Goal: Information Seeking & Learning: Find specific fact

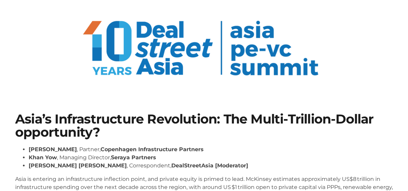
scroll to position [81, 0]
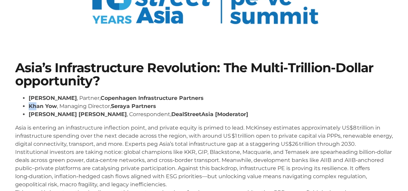
drag, startPoint x: 28, startPoint y: 106, endPoint x: 37, endPoint y: 107, distance: 8.8
click at [37, 107] on ul "[PERSON_NAME] , Partner, Copenhagen Infrastructure Partners [PERSON_NAME] , Man…" at bounding box center [203, 106] width 377 height 24
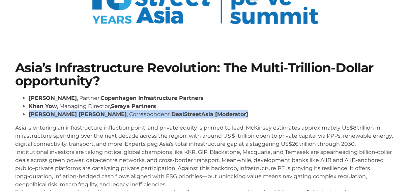
drag, startPoint x: 37, startPoint y: 107, endPoint x: 233, endPoint y: 116, distance: 196.6
click at [233, 116] on li "[PERSON_NAME] [PERSON_NAME] , Correspondent, DealStreetAsia [Moderator]" at bounding box center [211, 114] width 364 height 8
copy li "[PERSON_NAME] [PERSON_NAME] , Correspondent, DealStreetAsia [Moderator]"
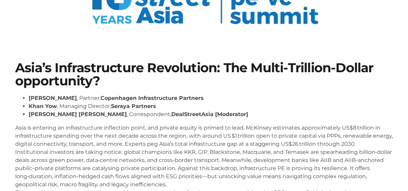
click at [105, 103] on li "[PERSON_NAME] , Managing Director, Seraya Partners" at bounding box center [211, 106] width 364 height 8
copy ul "[PERSON_NAME] , Managing Director, Seraya Partners"
click at [43, 96] on strong "[PERSON_NAME]" at bounding box center [53, 98] width 48 height 6
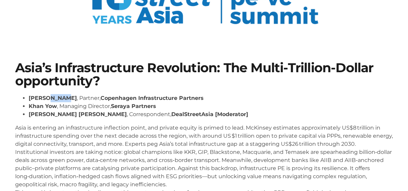
click at [43, 96] on strong "[PERSON_NAME]" at bounding box center [53, 98] width 48 height 6
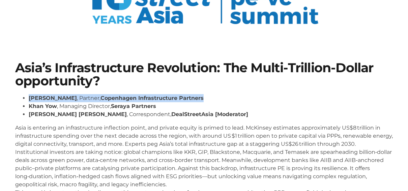
click at [43, 96] on strong "[PERSON_NAME]" at bounding box center [53, 98] width 48 height 6
copy ul "[PERSON_NAME] , Partner, Copenhagen Infrastructure Partners"
click at [81, 99] on li "[PERSON_NAME] , Partner, Copenhagen Infrastructure Partners" at bounding box center [211, 98] width 364 height 8
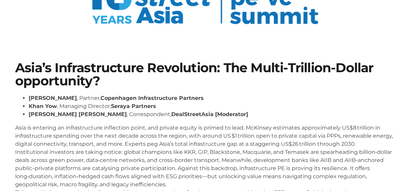
click at [81, 99] on li "[PERSON_NAME] , Partner, Copenhagen Infrastructure Partners" at bounding box center [211, 98] width 364 height 8
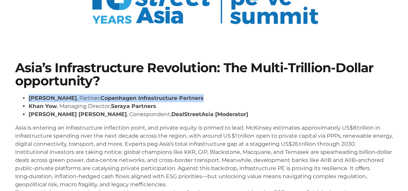
click at [81, 99] on li "[PERSON_NAME] , Partner, Copenhagen Infrastructure Partners" at bounding box center [211, 98] width 364 height 8
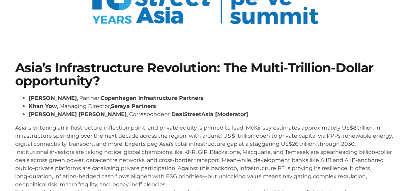
click at [102, 105] on li "[PERSON_NAME] , Managing Director, Seraya Partners" at bounding box center [211, 106] width 364 height 8
copy ul "[PERSON_NAME] , Managing Director, Seraya Partners"
